Goal: Information Seeking & Learning: Learn about a topic

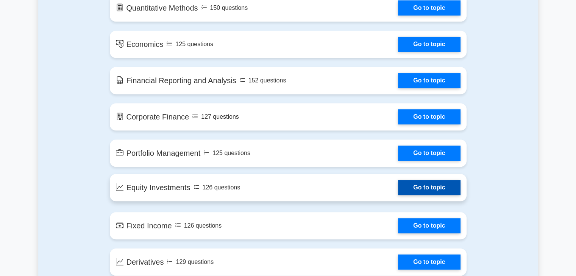
scroll to position [416, 0]
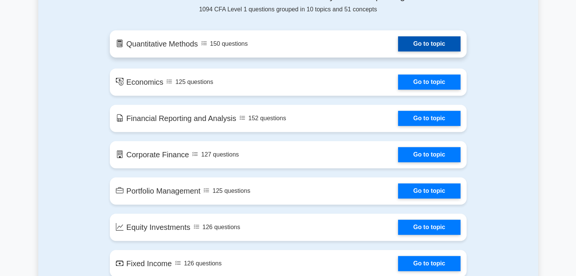
click at [422, 40] on link "Go to topic" at bounding box center [429, 43] width 62 height 15
click at [398, 45] on link "Go to topic" at bounding box center [429, 43] width 62 height 15
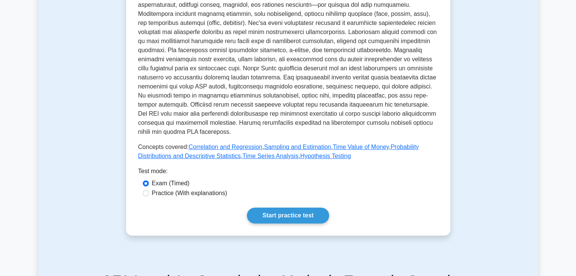
scroll to position [341, 0]
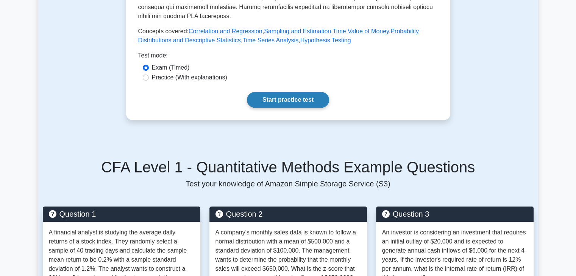
click at [311, 98] on link "Start practice test" at bounding box center [288, 100] width 82 height 16
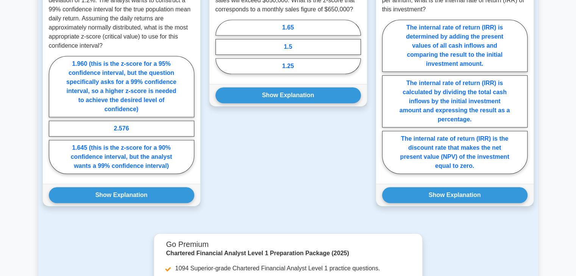
scroll to position [733, 0]
